Goal: Information Seeking & Learning: Check status

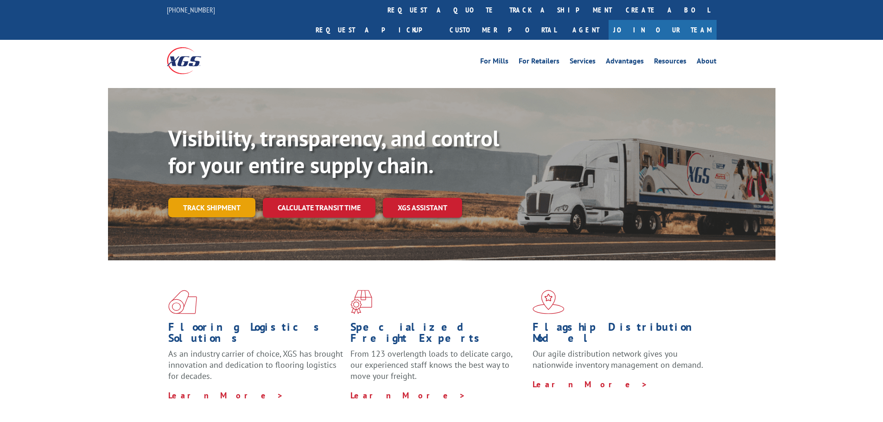
click at [191, 198] on link "Track shipment" at bounding box center [211, 207] width 87 height 19
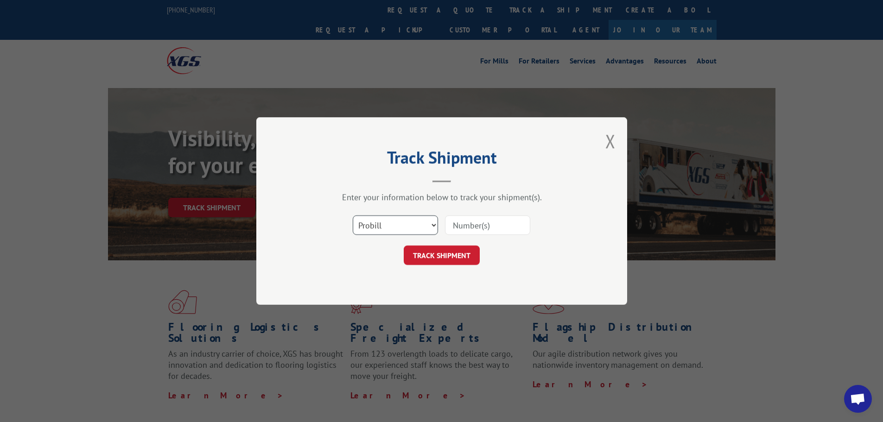
click at [421, 227] on select "Select category... Probill BOL PO" at bounding box center [395, 225] width 85 height 19
select select "bol"
click at [353, 216] on select "Select category... Probill BOL PO" at bounding box center [395, 225] width 85 height 19
click at [485, 227] on input at bounding box center [487, 225] width 85 height 19
paste input "54391949"
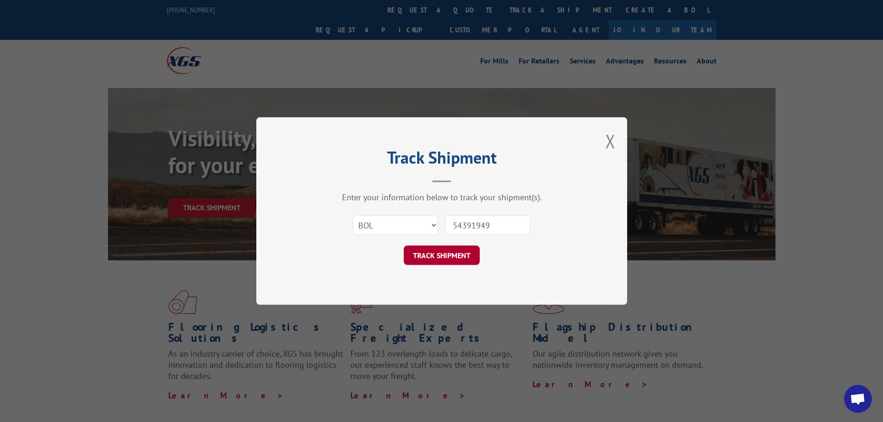
type input "54391949"
click at [474, 253] on button "TRACK SHIPMENT" at bounding box center [442, 255] width 76 height 19
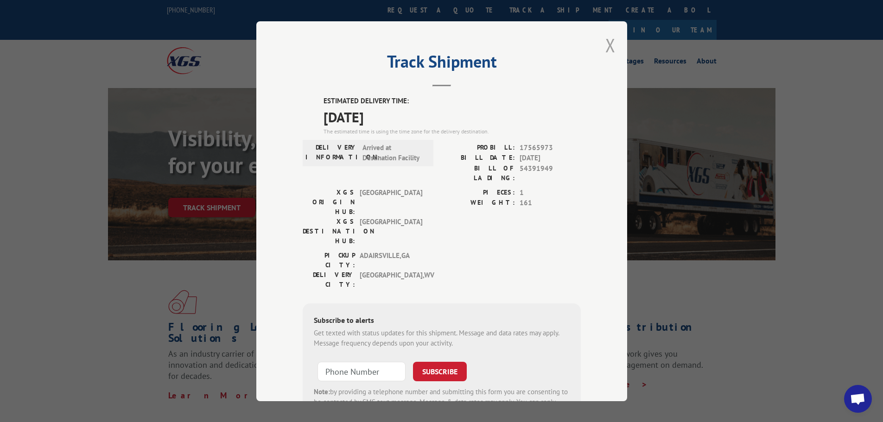
click at [609, 49] on button "Close modal" at bounding box center [610, 45] width 10 height 25
